Goal: Information Seeking & Learning: Learn about a topic

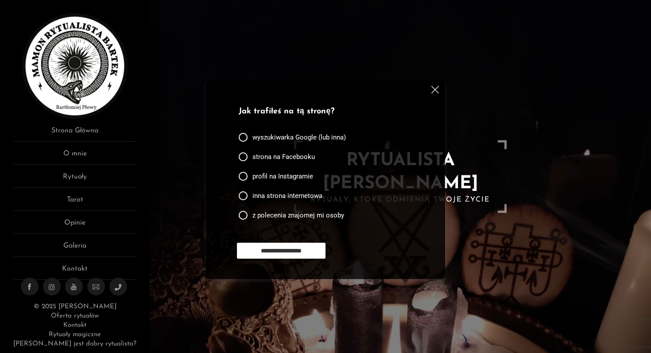
click at [434, 90] on img at bounding box center [435, 90] width 8 height 8
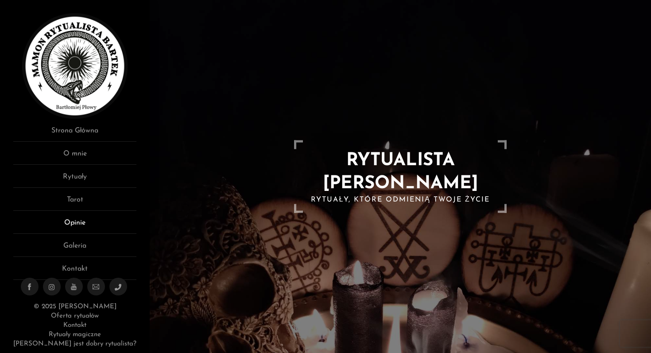
click at [78, 224] on link "Opinie" at bounding box center [74, 225] width 123 height 16
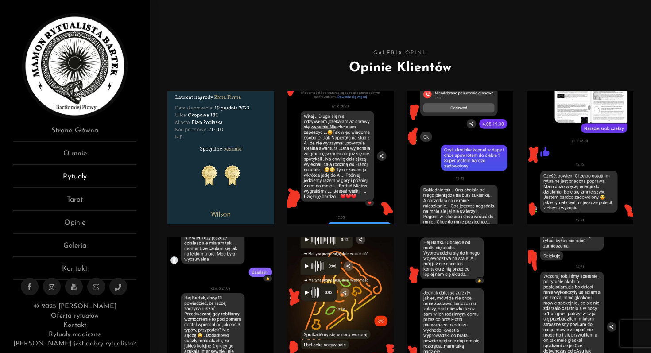
click at [73, 180] on link "Rytuały" at bounding box center [74, 179] width 123 height 16
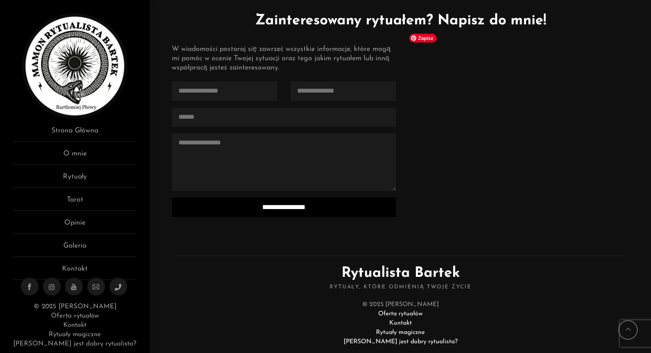
scroll to position [2181, 0]
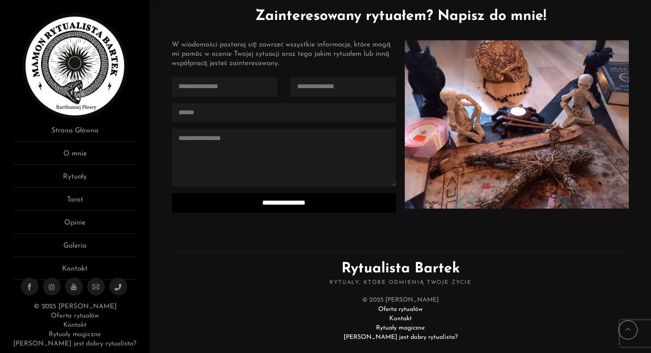
click at [77, 326] on link "Kontakt" at bounding box center [74, 325] width 23 height 7
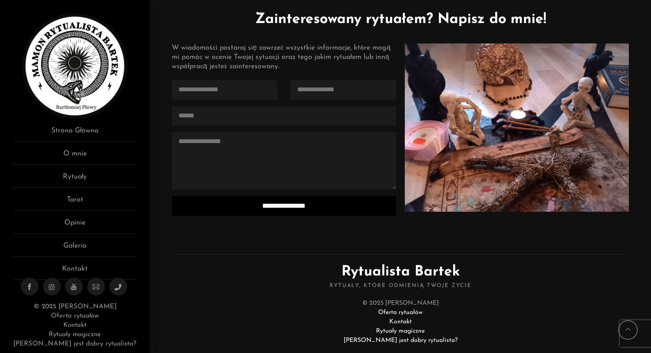
scroll to position [2176, 0]
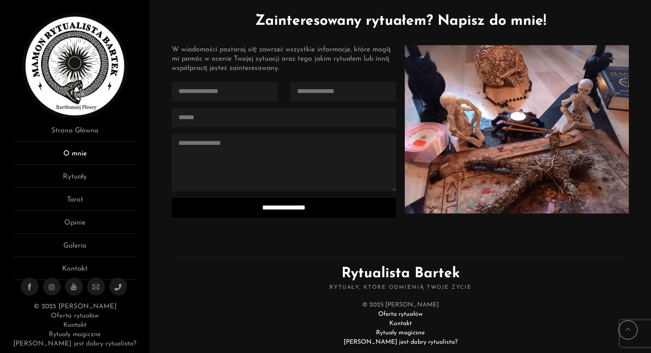
click at [74, 154] on link "O mnie" at bounding box center [74, 156] width 123 height 16
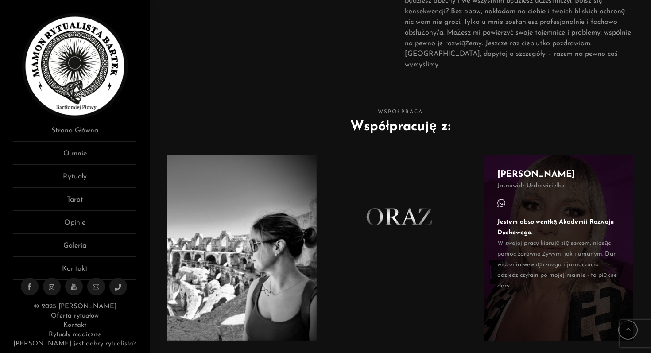
scroll to position [453, 0]
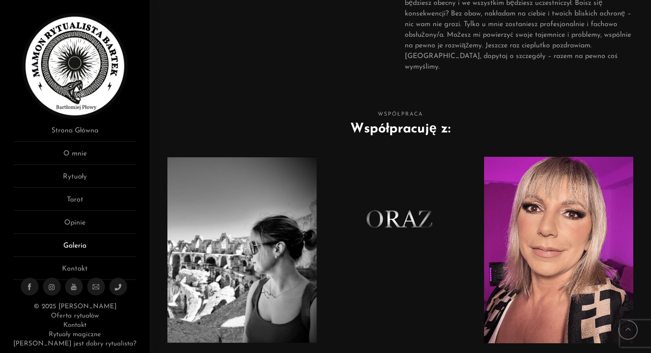
click at [75, 246] on link "Galeria" at bounding box center [74, 249] width 123 height 16
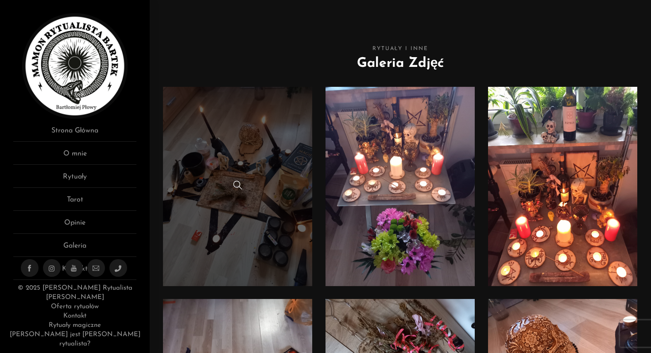
click at [238, 148] on link at bounding box center [237, 186] width 149 height 199
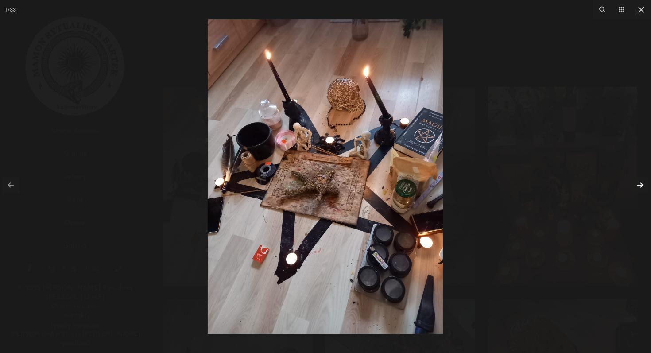
click at [641, 185] on link at bounding box center [640, 185] width 17 height 17
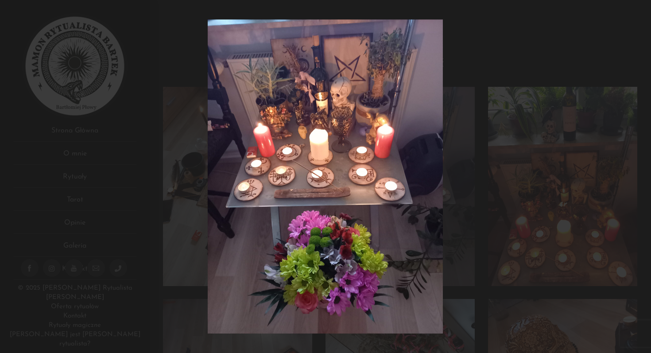
click at [640, 185] on div at bounding box center [325, 176] width 651 height 353
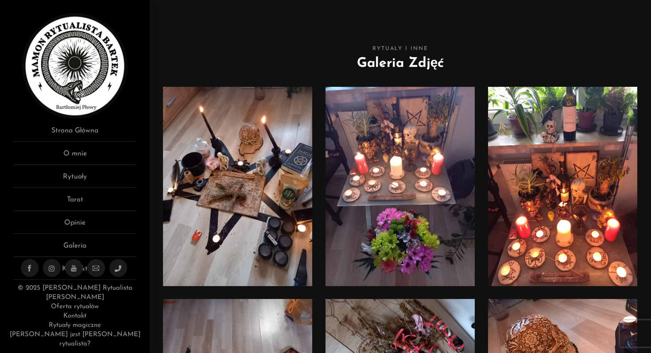
click at [548, 175] on link at bounding box center [562, 186] width 149 height 199
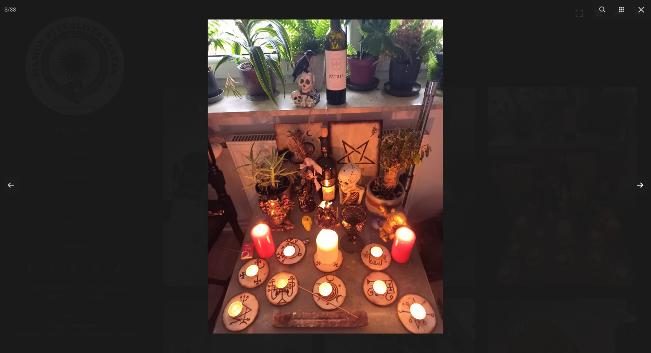
click at [641, 180] on link at bounding box center [640, 185] width 17 height 17
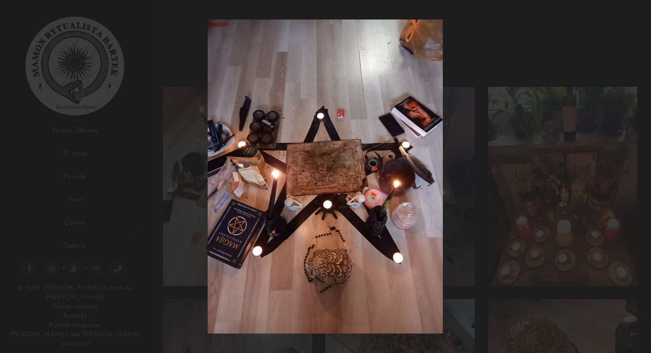
click at [641, 180] on div "4 / 33" at bounding box center [325, 176] width 651 height 353
click at [639, 183] on link at bounding box center [640, 185] width 17 height 17
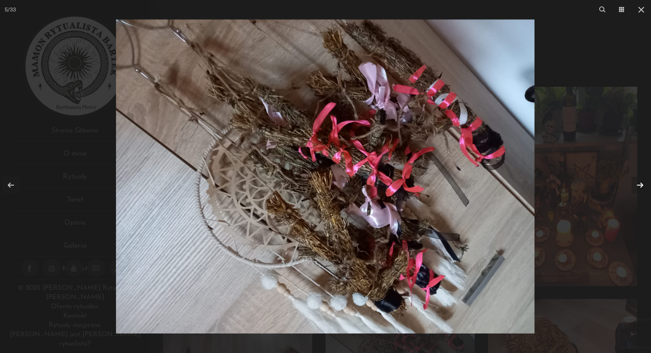
click at [641, 184] on link at bounding box center [640, 185] width 17 height 17
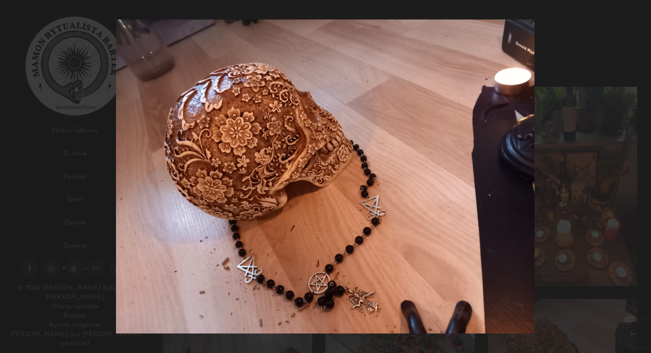
click at [641, 184] on div at bounding box center [325, 176] width 651 height 353
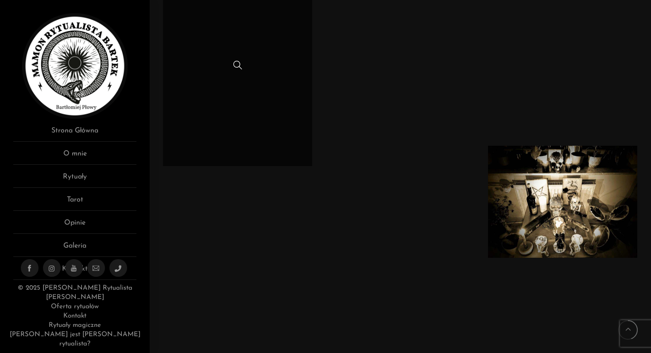
scroll to position [1467, 0]
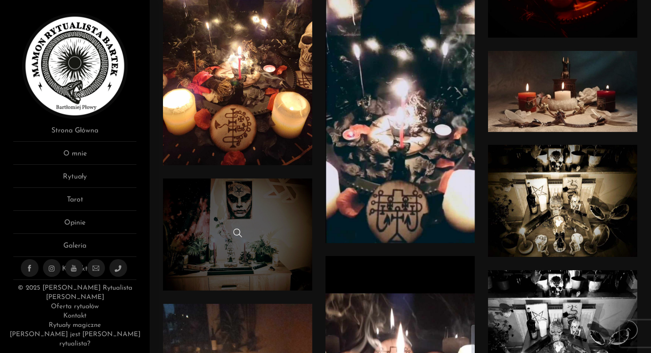
click at [233, 220] on link at bounding box center [237, 235] width 149 height 112
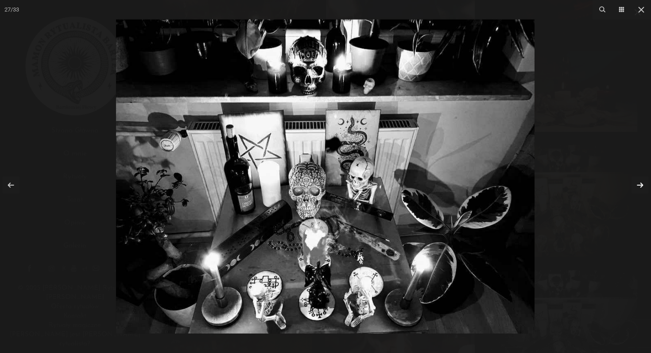
click at [641, 184] on link at bounding box center [640, 185] width 17 height 17
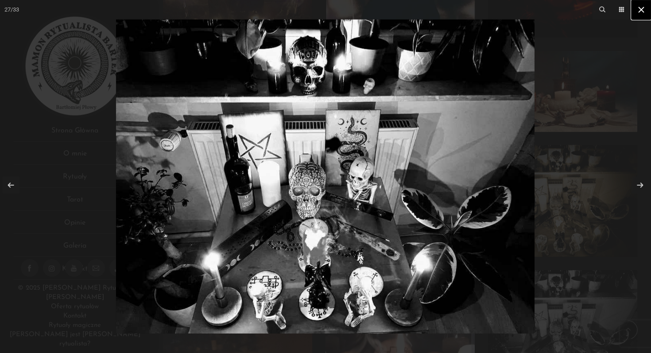
click at [641, 12] on icon at bounding box center [641, 9] width 11 height 11
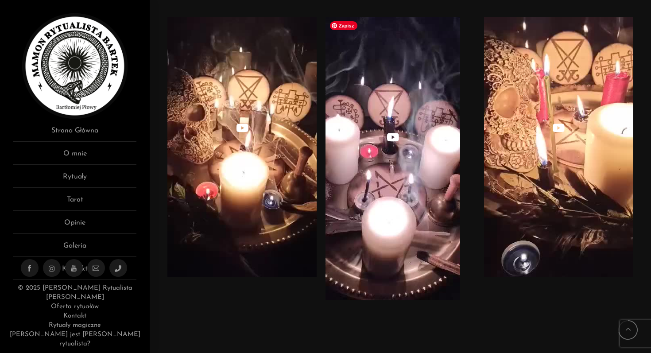
scroll to position [2360, 0]
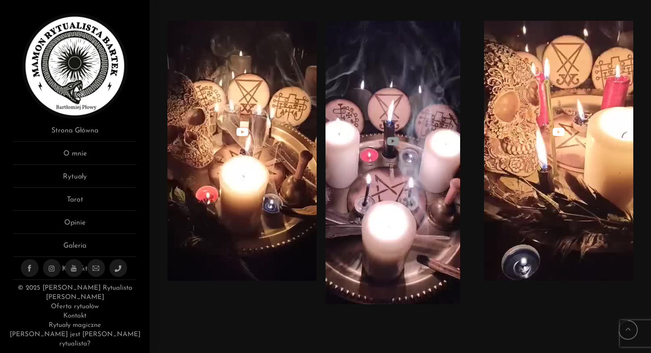
click at [394, 139] on span at bounding box center [393, 141] width 12 height 11
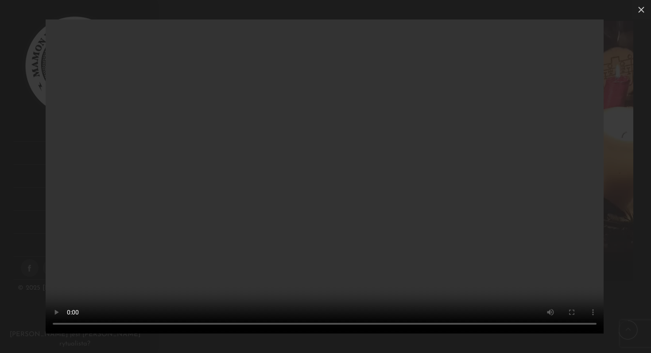
click at [22, 109] on div "Your browser doesn't support HTML5 video" at bounding box center [325, 176] width 651 height 353
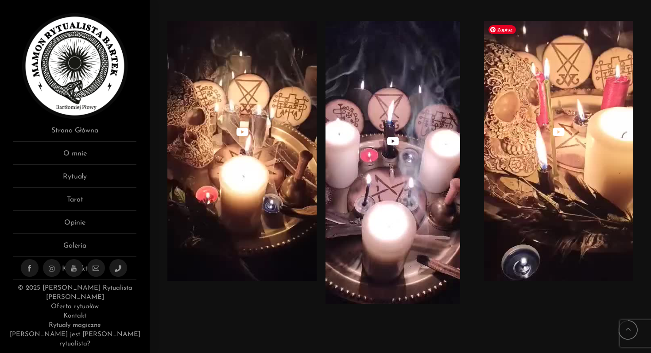
click at [574, 166] on img at bounding box center [558, 151] width 149 height 260
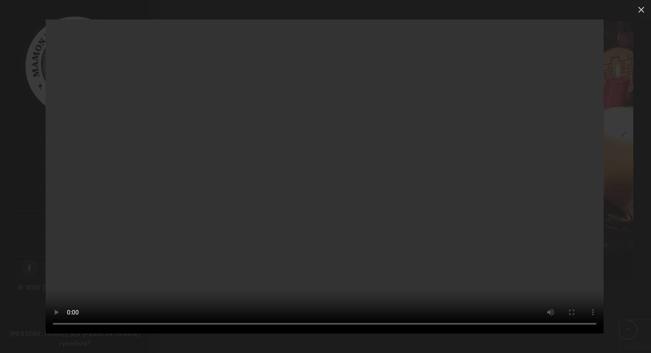
click at [121, 140] on video "Your browser doesn't support HTML5 video" at bounding box center [325, 176] width 558 height 314
click at [16, 65] on div "Your browser doesn't support HTML5 video" at bounding box center [325, 176] width 651 height 353
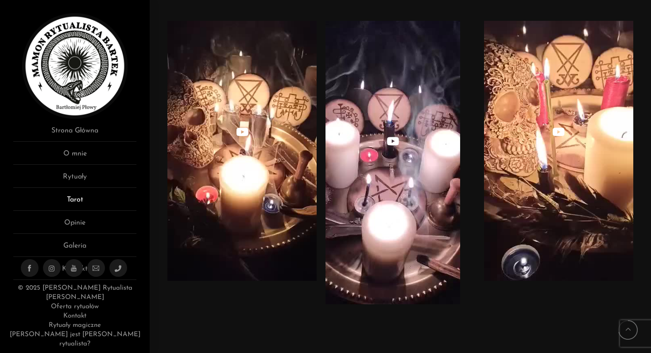
click at [70, 200] on link "Tarot" at bounding box center [74, 202] width 123 height 16
click at [76, 200] on link "Tarot" at bounding box center [74, 202] width 123 height 16
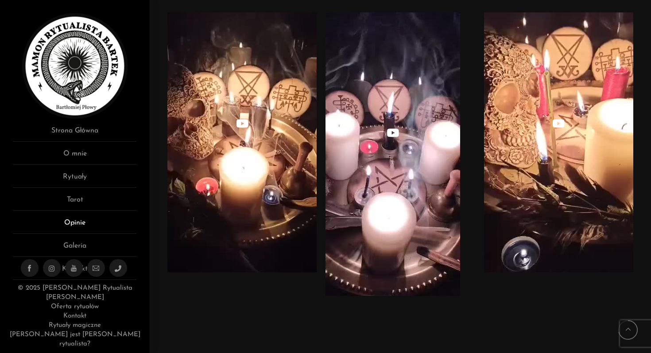
click at [74, 221] on link "Opinie" at bounding box center [74, 225] width 123 height 16
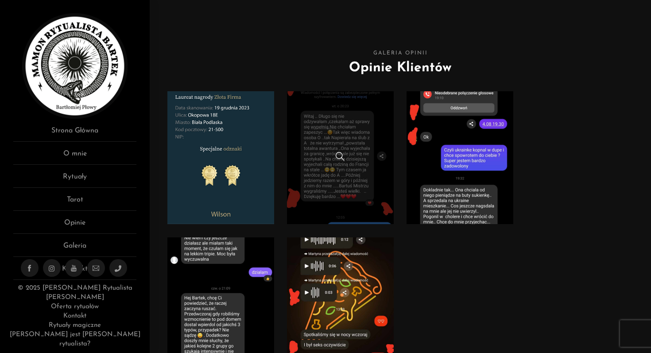
scroll to position [16, 0]
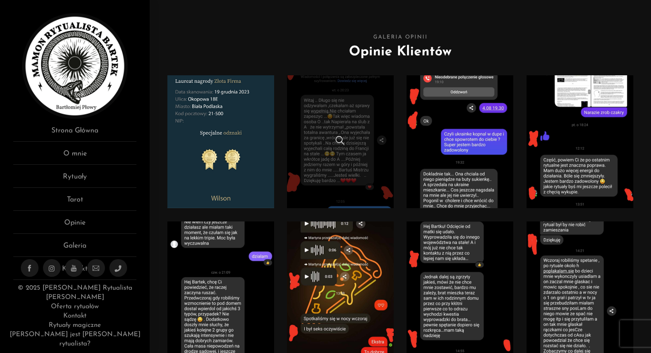
click at [342, 121] on link at bounding box center [340, 141] width 106 height 133
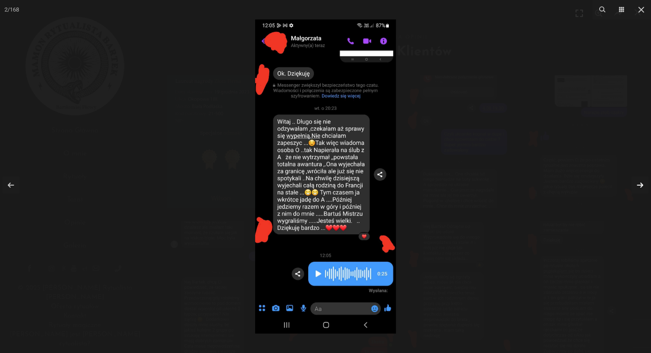
click at [641, 185] on link at bounding box center [640, 185] width 17 height 17
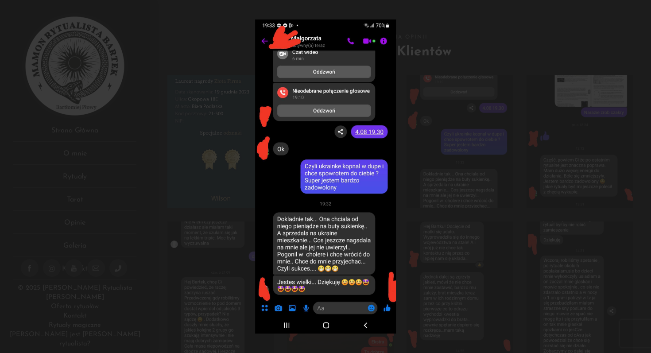
click at [641, 185] on div at bounding box center [325, 176] width 651 height 353
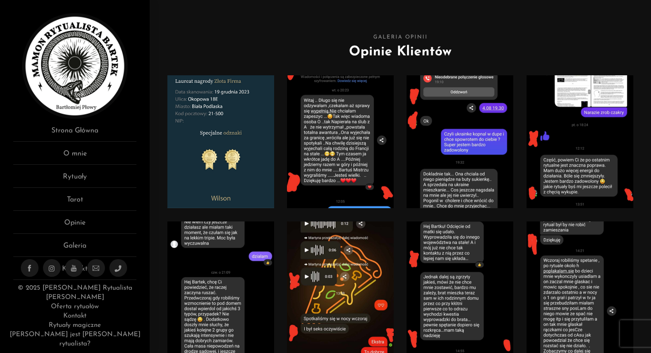
click at [577, 171] on link at bounding box center [580, 141] width 106 height 133
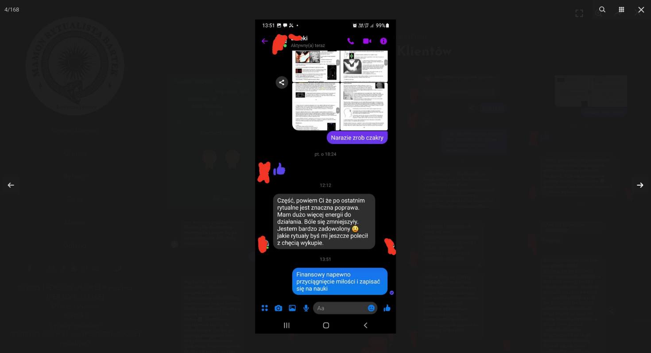
click at [641, 185] on link at bounding box center [640, 185] width 17 height 17
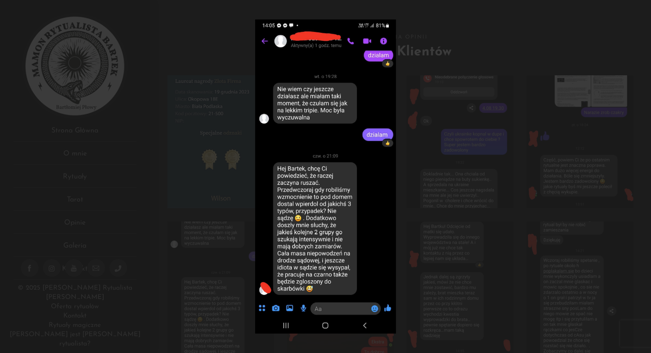
click at [641, 185] on div at bounding box center [325, 176] width 651 height 353
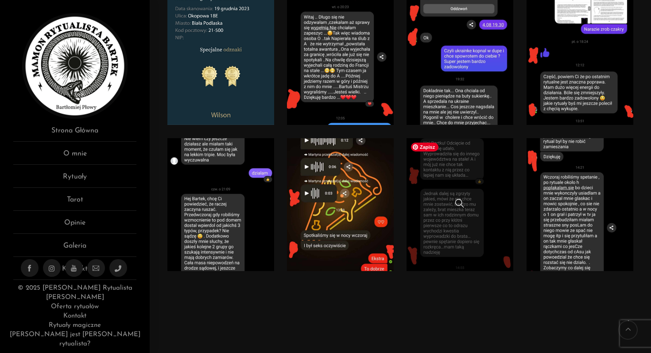
scroll to position [100, 0]
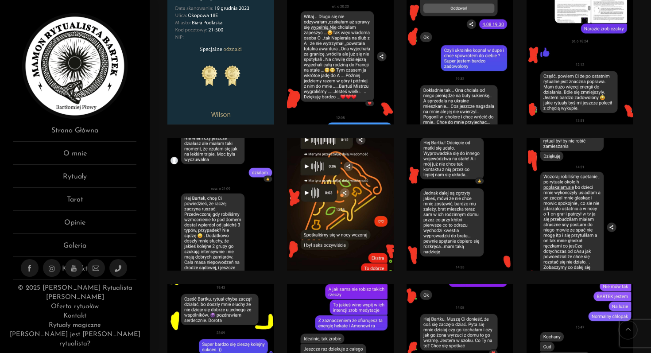
click at [462, 212] on span at bounding box center [459, 216] width 9 height 9
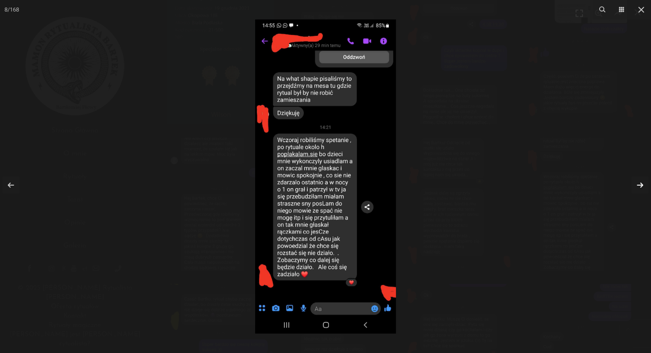
click at [639, 186] on link at bounding box center [640, 185] width 17 height 17
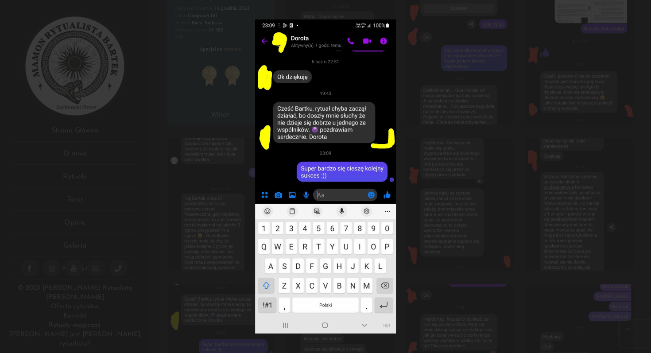
click at [639, 186] on div at bounding box center [325, 176] width 651 height 353
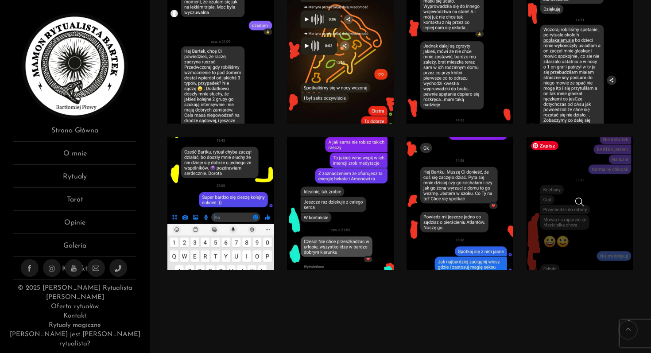
scroll to position [252, 0]
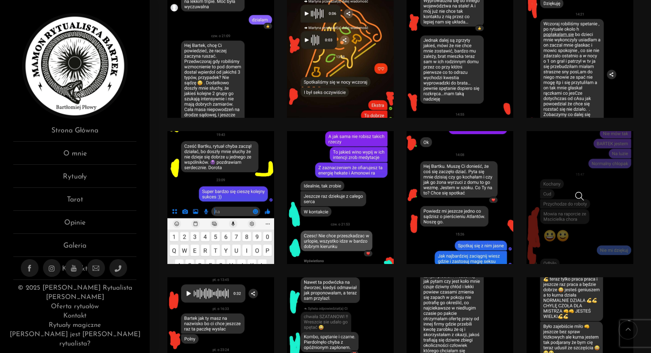
click at [598, 141] on link at bounding box center [580, 197] width 106 height 133
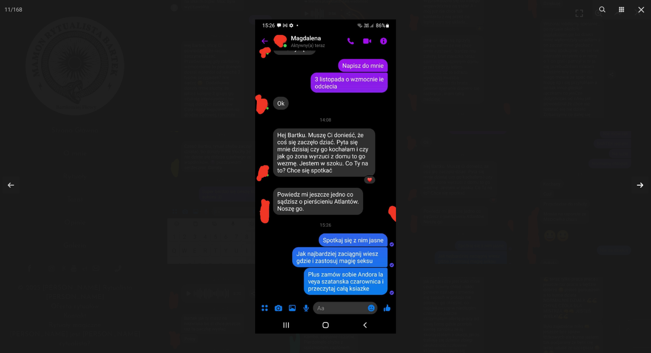
click at [637, 186] on link at bounding box center [640, 185] width 17 height 17
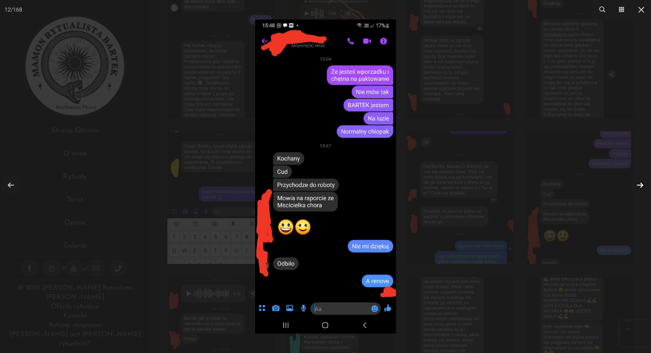
click at [637, 186] on link at bounding box center [640, 185] width 17 height 17
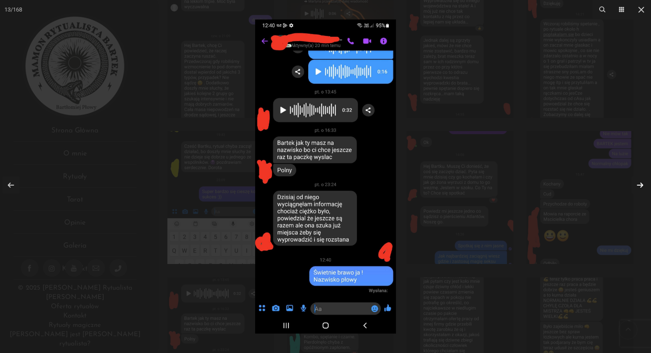
click at [637, 186] on link at bounding box center [640, 185] width 17 height 17
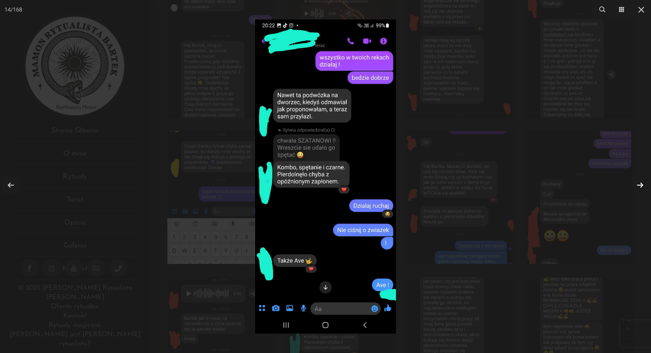
click at [637, 186] on link at bounding box center [640, 185] width 17 height 17
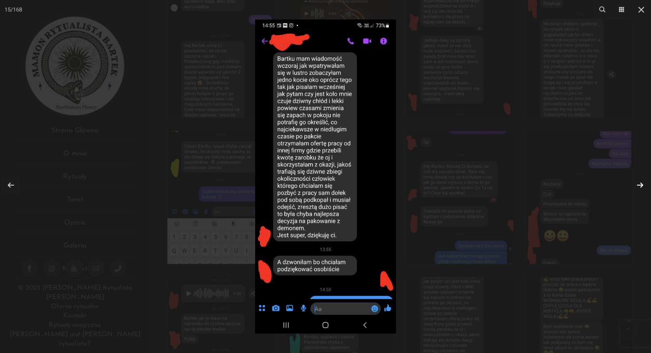
click at [637, 185] on link at bounding box center [640, 185] width 17 height 17
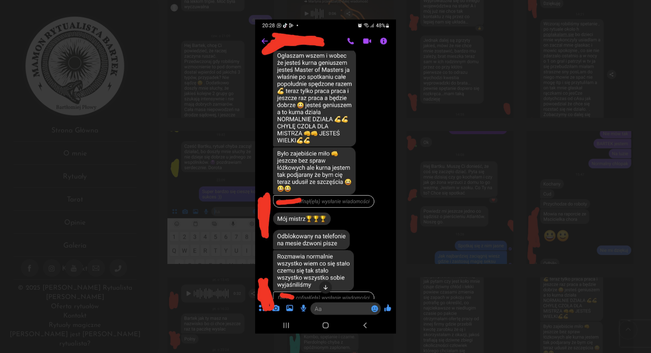
click at [637, 185] on div at bounding box center [325, 176] width 651 height 353
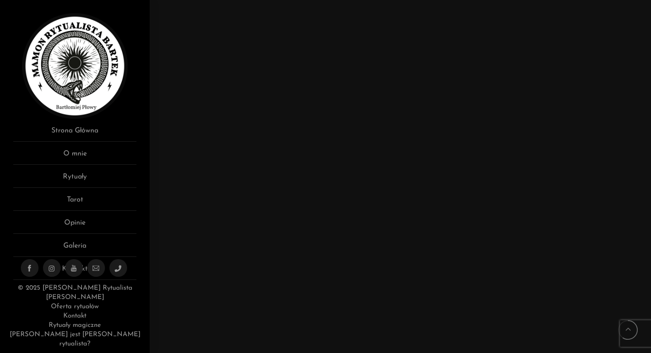
scroll to position [3865, 0]
